Goal: Navigation & Orientation: Find specific page/section

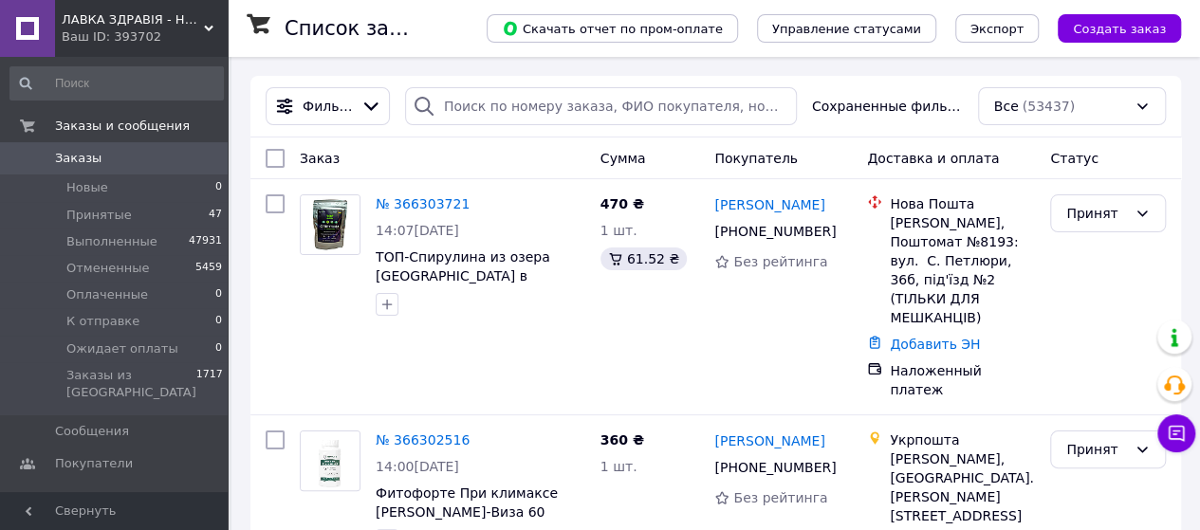
click at [120, 26] on span "ЛАВКА ЗДРАВІЯ - НАТУРАЛЬНА ПРОДУКЦІЯ ДЛЯ ЗДОРОВ'Я ТА КРАСИ!" at bounding box center [133, 19] width 142 height 17
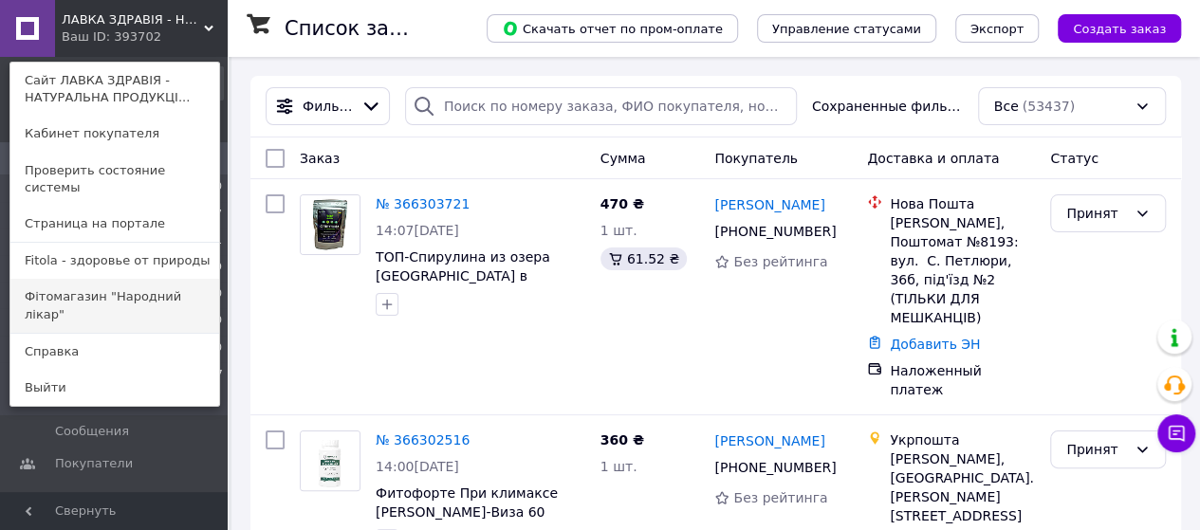
click at [133, 284] on link "Фітомагазин "Народний лікар"" at bounding box center [114, 305] width 209 height 53
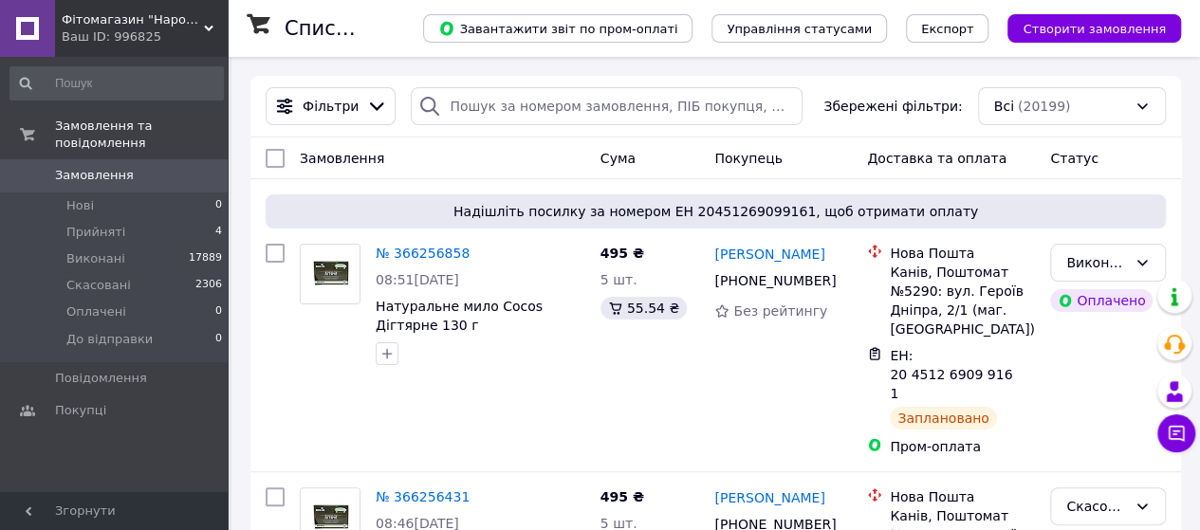
click at [118, 28] on div "Ваш ID: 996825" at bounding box center [145, 36] width 166 height 17
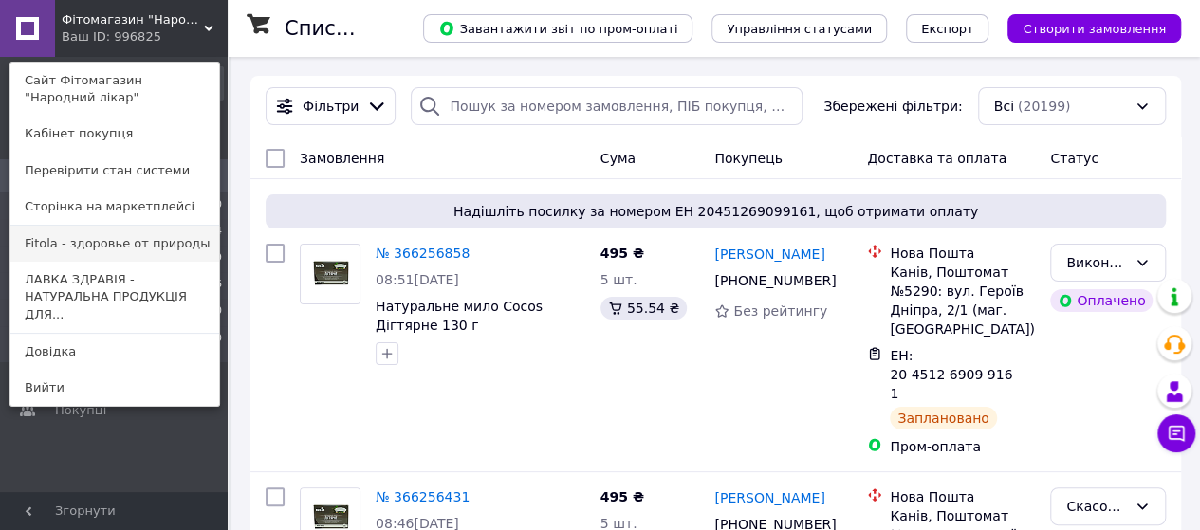
click at [104, 246] on link "Fitola - здоровье от природы" at bounding box center [114, 244] width 209 height 36
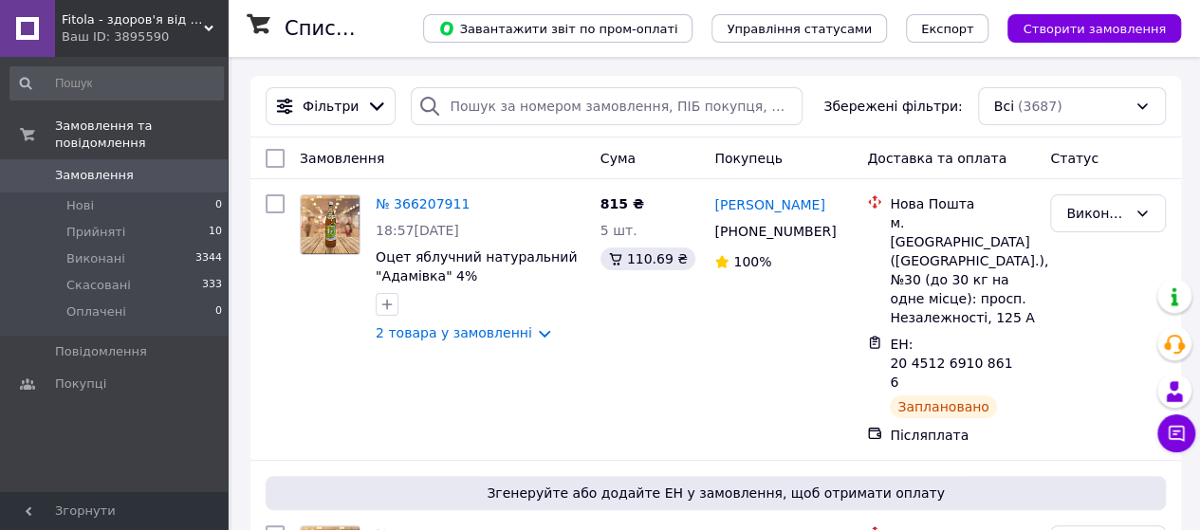
click at [115, 23] on span "Fitola - здоров'я від природи" at bounding box center [133, 19] width 142 height 17
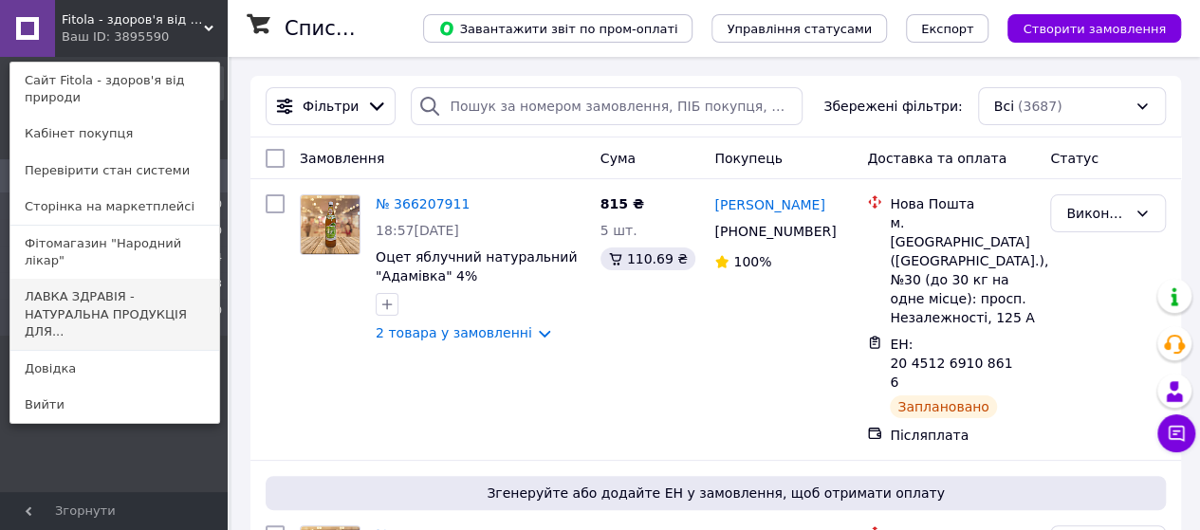
click at [85, 284] on link "ЛАВКА ЗДРАВІЯ - НАТУРАЛЬНА ПРОДУКЦІЯ ДЛЯ..." at bounding box center [114, 314] width 209 height 71
